Goal: Check status: Check status

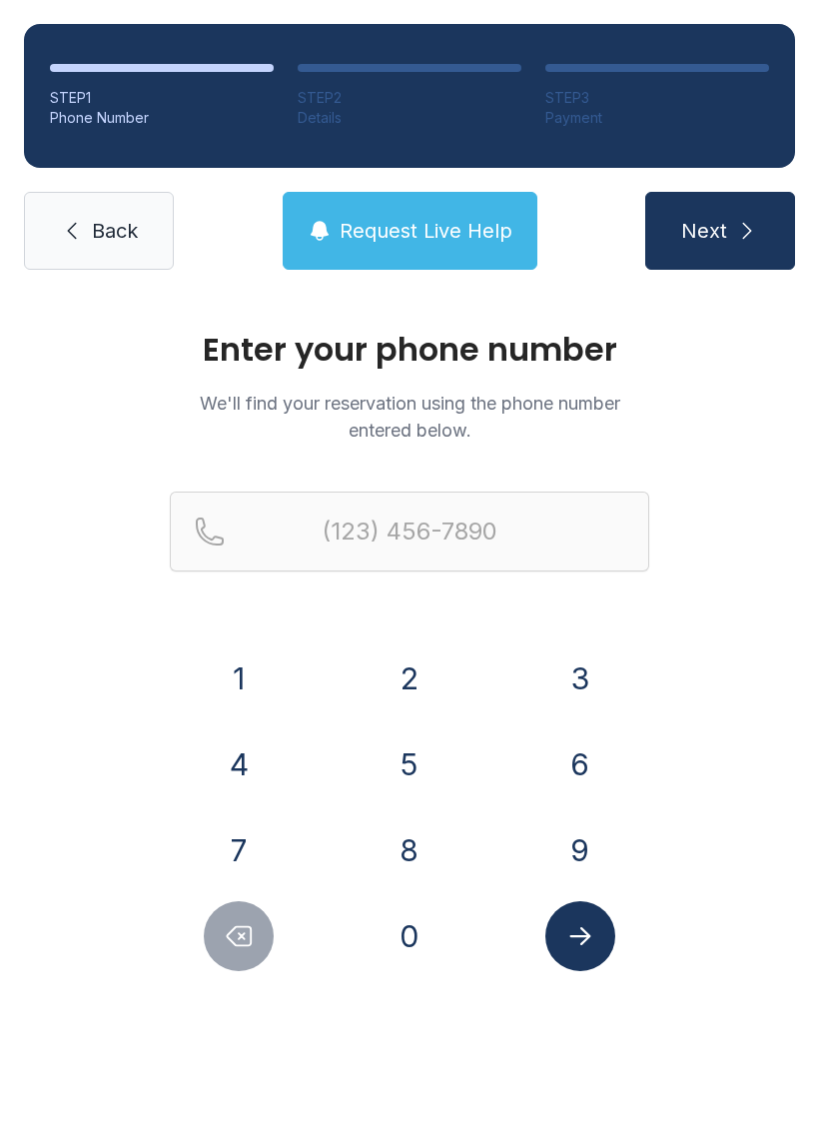
click at [408, 696] on button "2" at bounding box center [410, 679] width 70 height 70
click at [593, 678] on button "3" at bounding box center [581, 679] width 70 height 70
click at [585, 836] on button "9" at bounding box center [581, 850] width 70 height 70
click at [410, 859] on button "8" at bounding box center [410, 850] width 70 height 70
click at [584, 777] on button "6" at bounding box center [581, 765] width 70 height 70
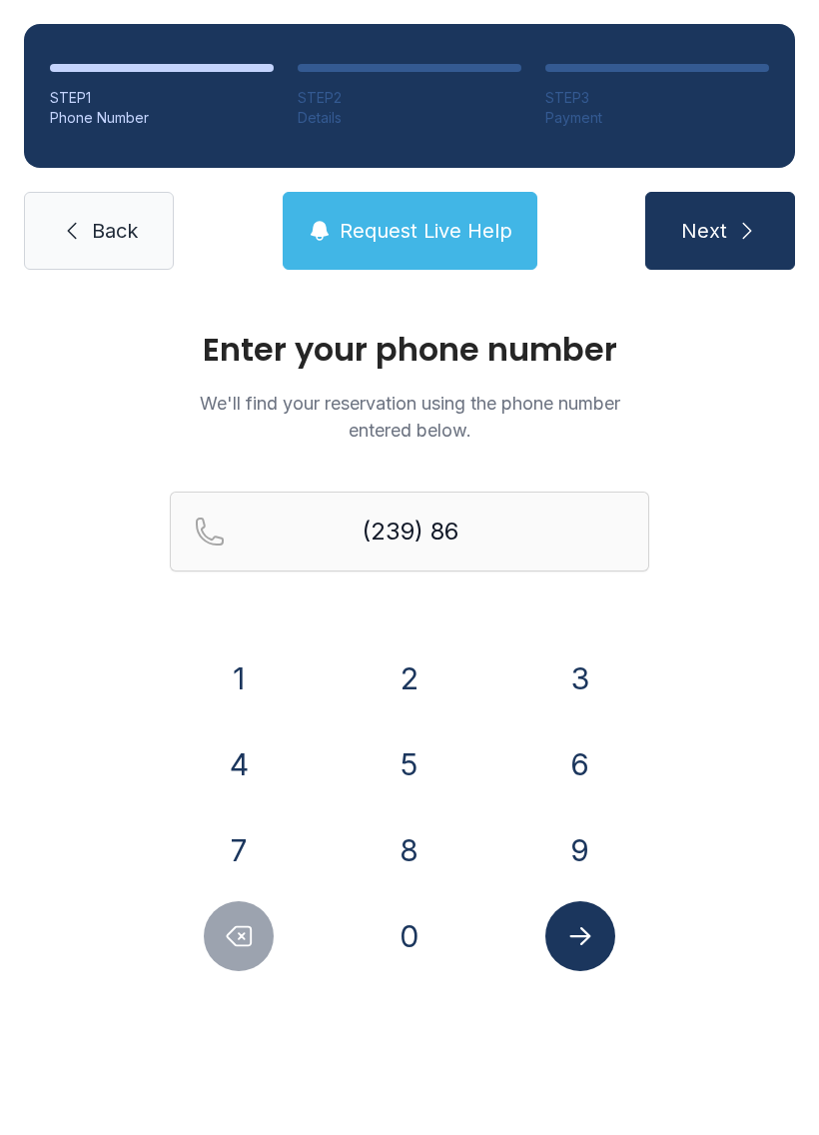
click at [410, 941] on button "0" at bounding box center [410, 936] width 70 height 70
click at [406, 944] on button "0" at bounding box center [410, 936] width 70 height 70
click at [565, 761] on button "6" at bounding box center [581, 765] width 70 height 70
click at [404, 681] on button "2" at bounding box center [410, 679] width 70 height 70
click at [575, 849] on button "9" at bounding box center [581, 850] width 70 height 70
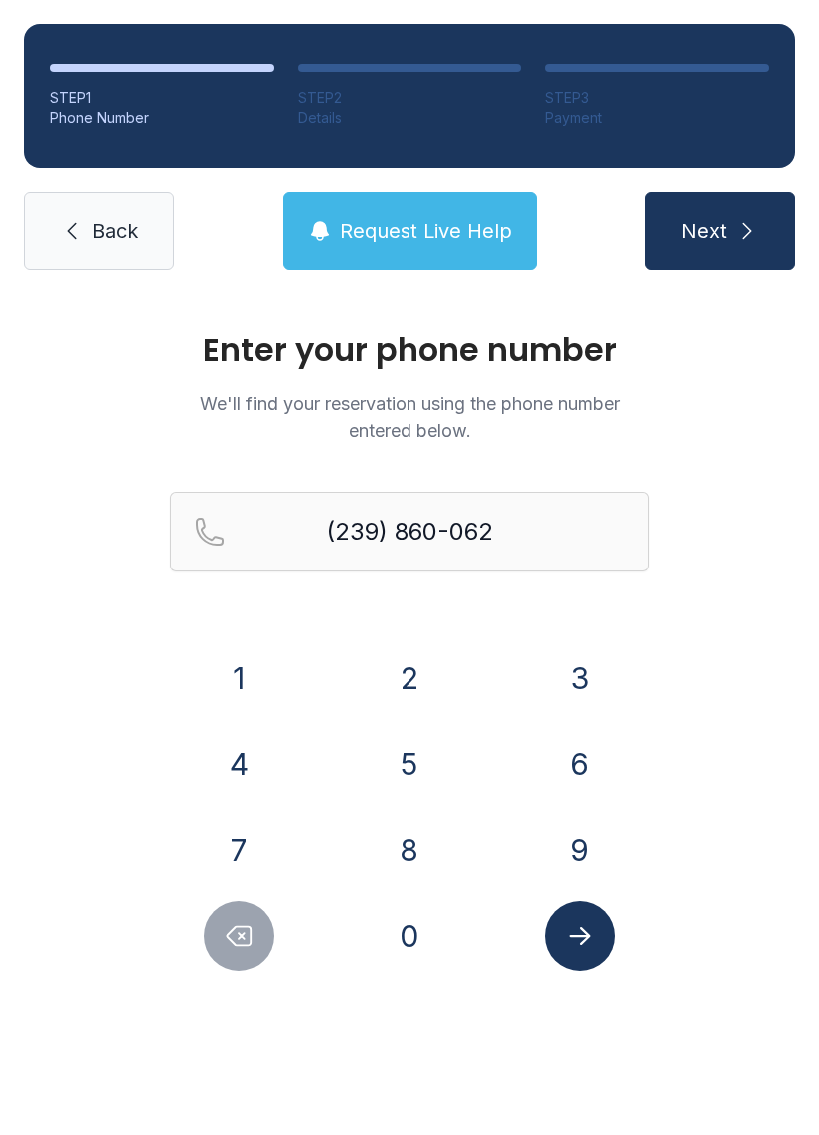
type input "[PHONE_NUMBER]"
click at [565, 952] on button "Submit lookup form" at bounding box center [581, 936] width 70 height 70
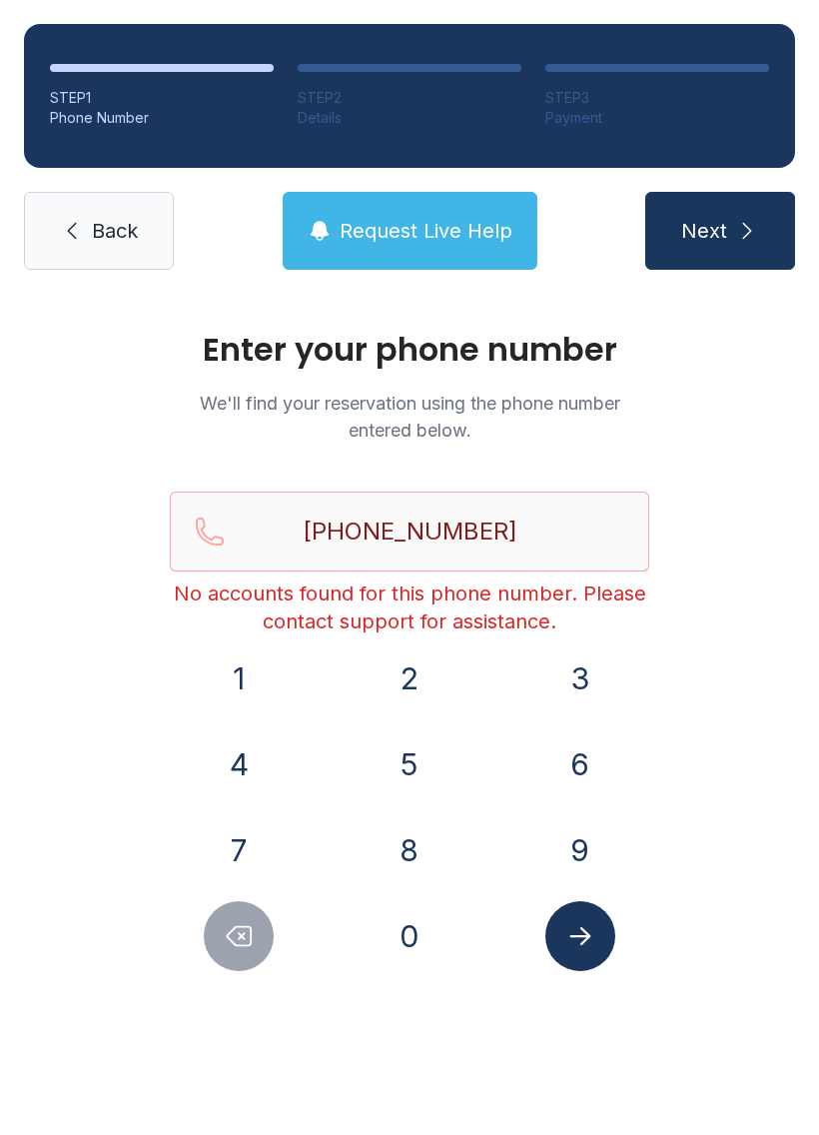
click at [364, 255] on button "Request Live Help" at bounding box center [410, 231] width 255 height 78
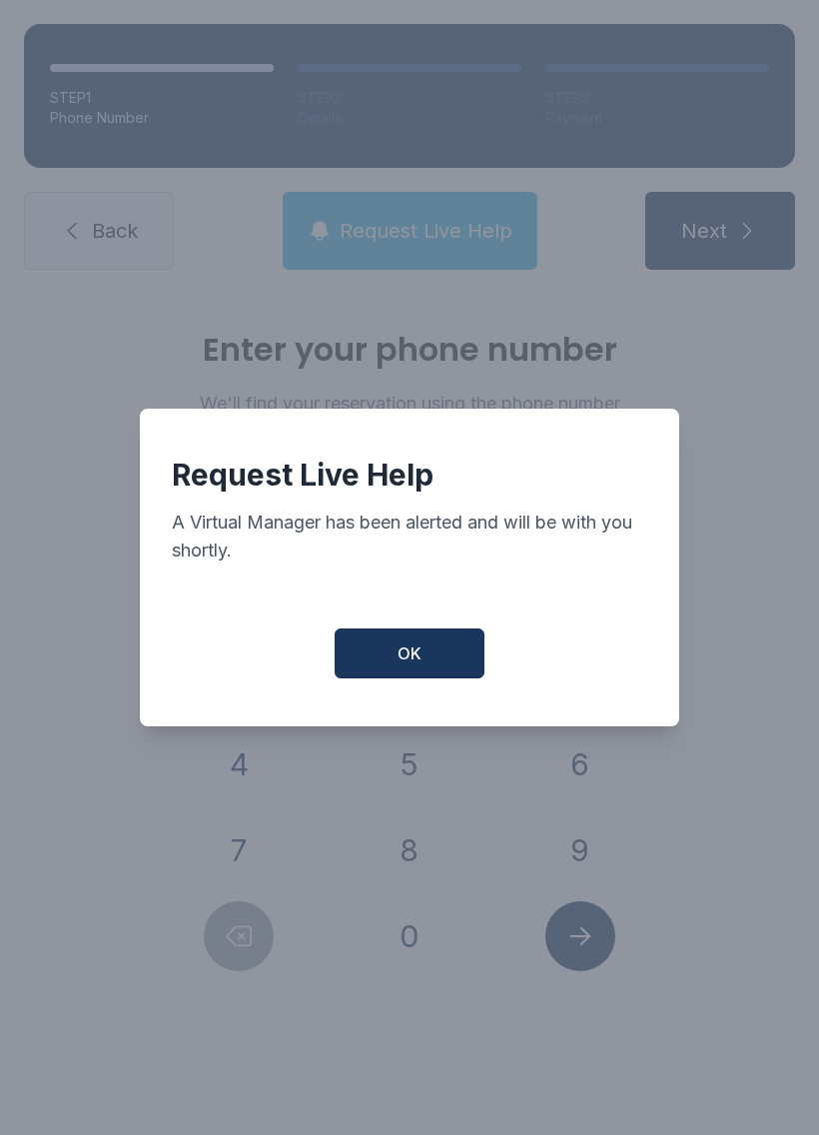
click at [403, 656] on span "OK" at bounding box center [410, 654] width 24 height 24
